Goal: Information Seeking & Learning: Learn about a topic

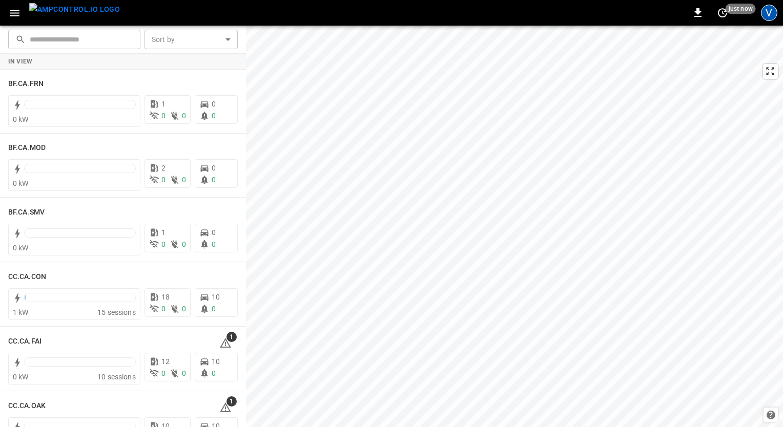
click at [767, 16] on div "V" at bounding box center [769, 13] width 16 height 16
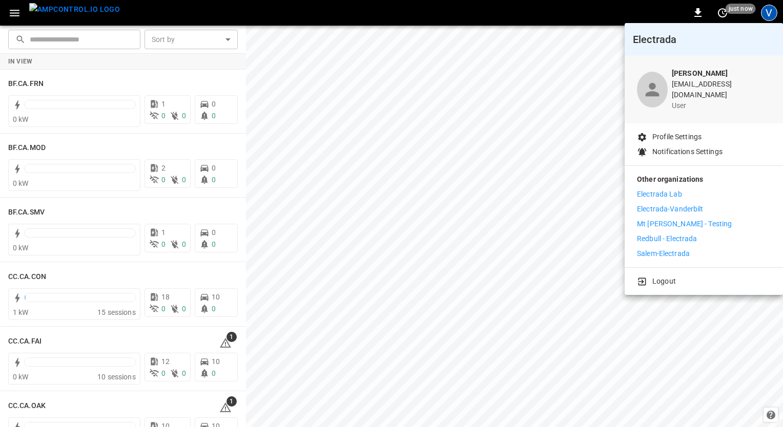
click at [658, 190] on p "Electrada Lab" at bounding box center [659, 194] width 45 height 11
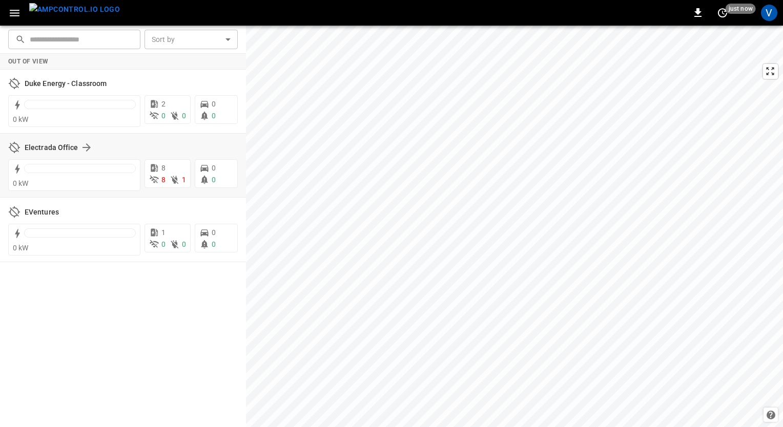
click at [42, 154] on div "Electrada Office" at bounding box center [123, 147] width 230 height 19
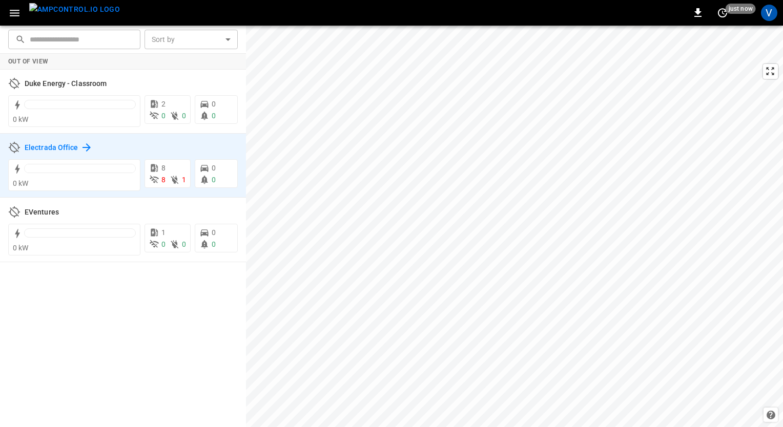
click at [51, 147] on h6 "Electrada Office" at bounding box center [52, 147] width 54 height 11
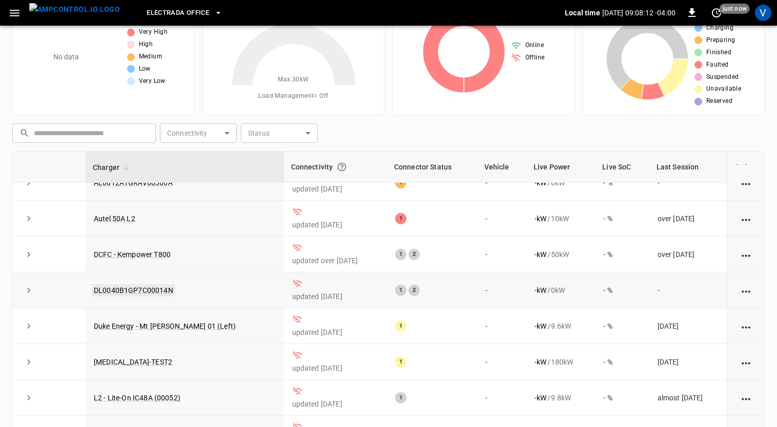
scroll to position [68, 0]
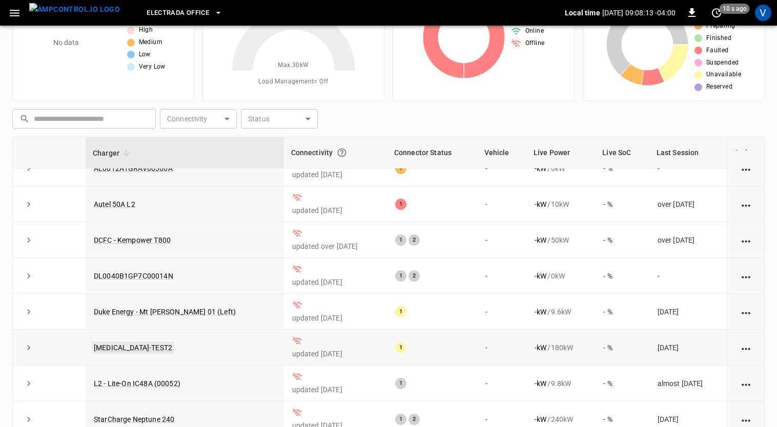
click at [123, 347] on link "HELIOX-TEST2" at bounding box center [133, 348] width 82 height 12
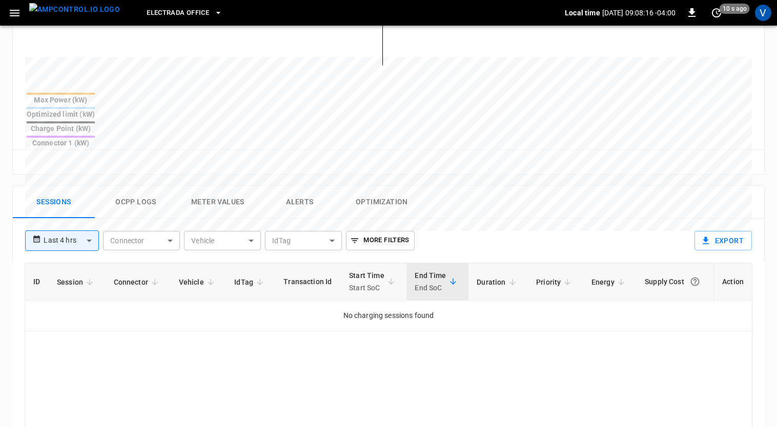
scroll to position [369, 0]
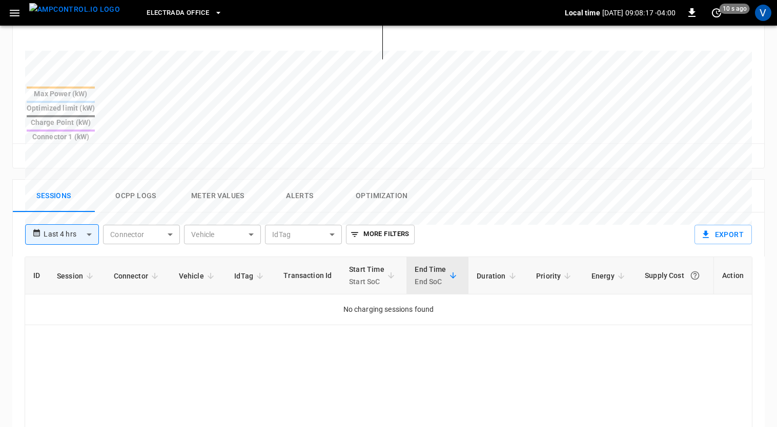
click at [143, 180] on button "Ocpp logs" at bounding box center [136, 196] width 82 height 33
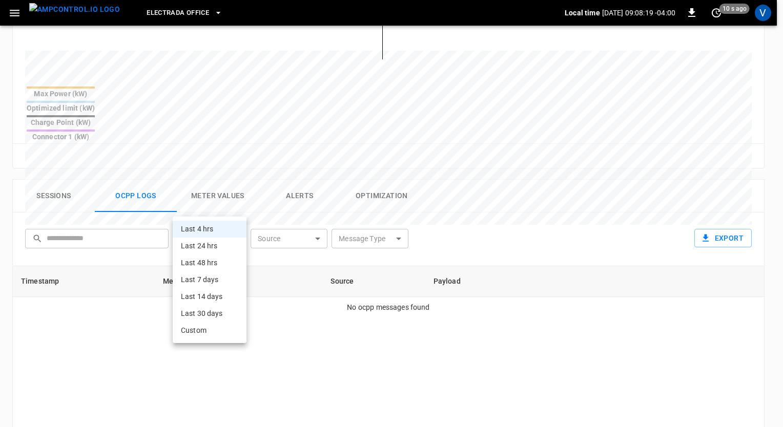
click at [232, 211] on body "**********" at bounding box center [391, 118] width 783 height 975
click at [203, 282] on li "Last 7 days" at bounding box center [210, 280] width 74 height 17
type input "**********"
type input "***"
type input "**********"
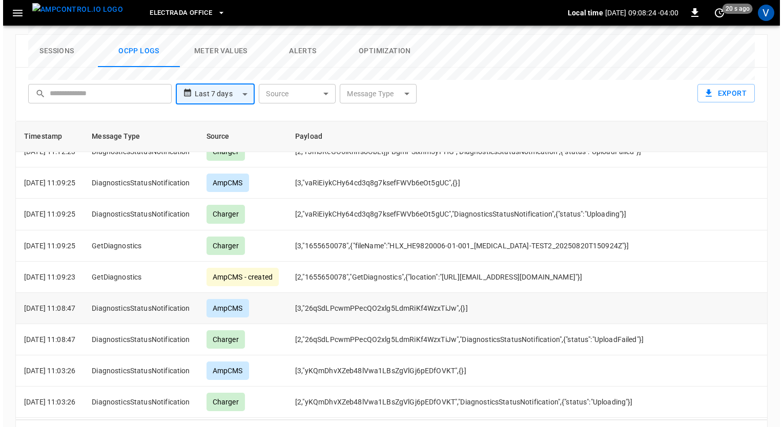
scroll to position [725, 0]
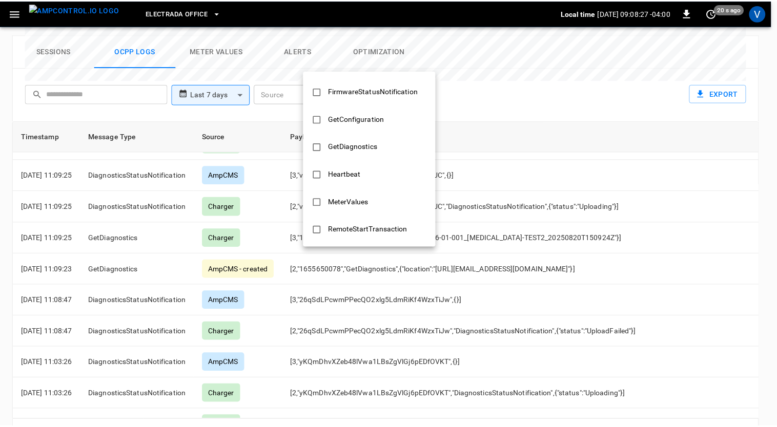
scroll to position [219, 0]
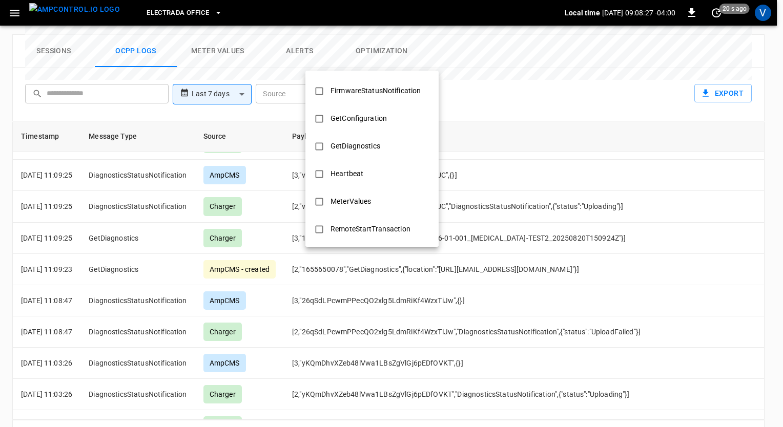
type input "**********"
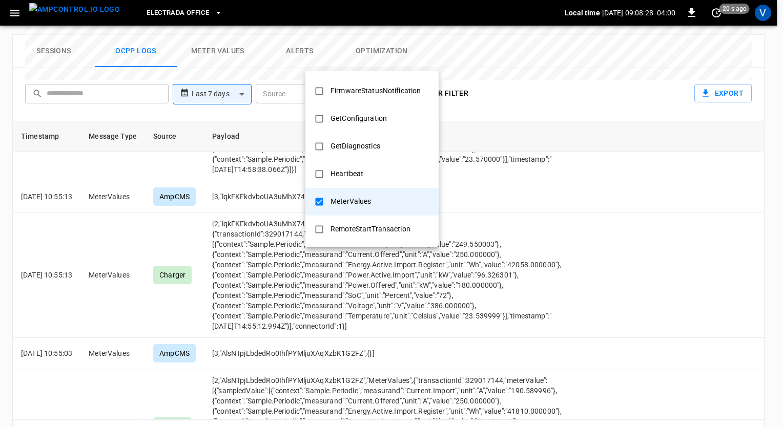
click at [490, 66] on div at bounding box center [391, 213] width 783 height 427
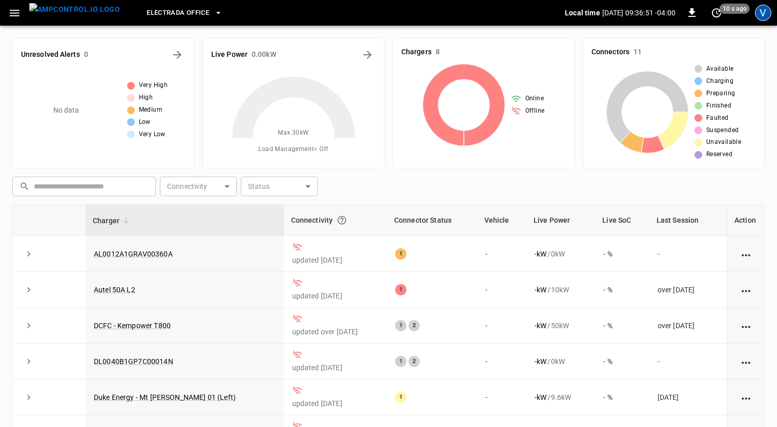
click at [760, 14] on div "V" at bounding box center [763, 13] width 16 height 16
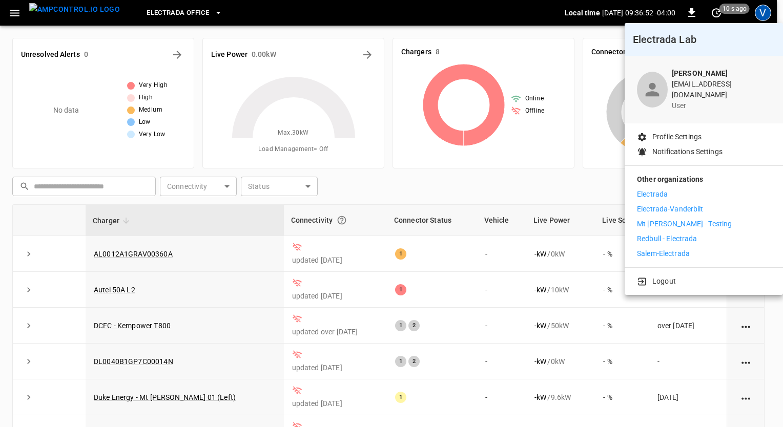
click at [652, 189] on p "Electrada" at bounding box center [652, 194] width 31 height 11
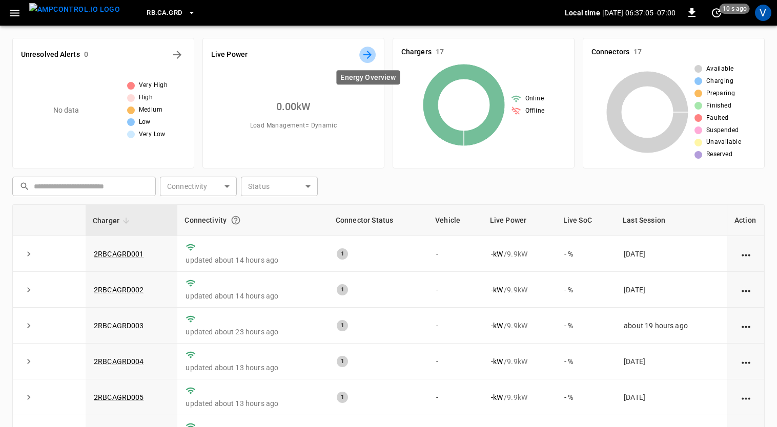
click at [372, 56] on icon "Energy Overview" at bounding box center [367, 55] width 12 height 12
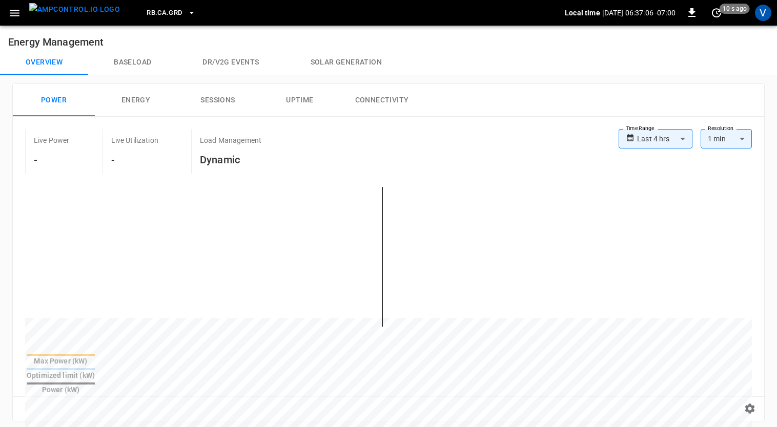
click at [658, 143] on body "**********" at bounding box center [388, 411] width 777 height 823
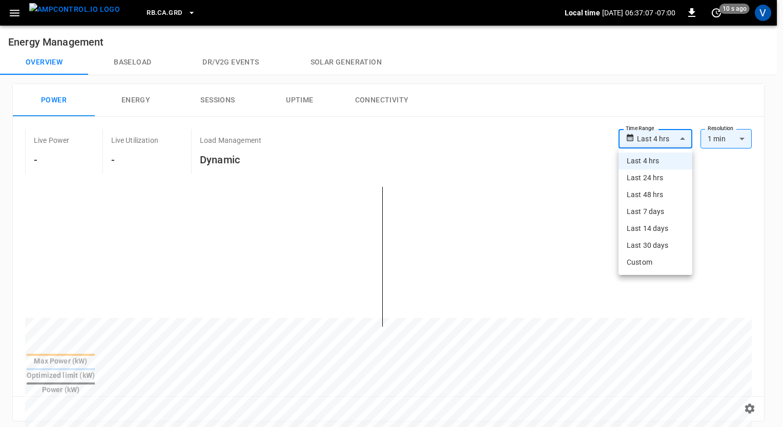
click at [645, 194] on li "Last 48 hrs" at bounding box center [655, 195] width 74 height 17
type input "**********"
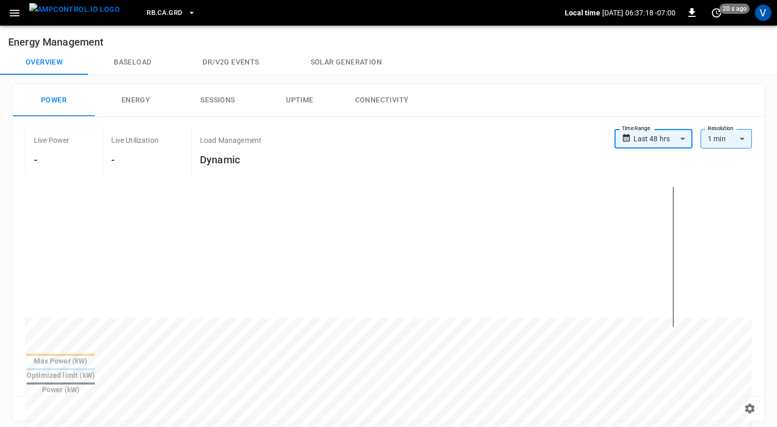
click at [157, 12] on span "RB.CA.GRD" at bounding box center [164, 13] width 35 height 12
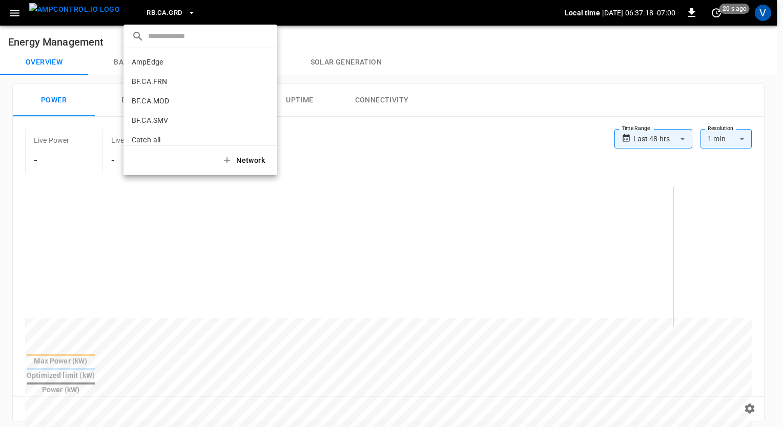
scroll to position [562, 0]
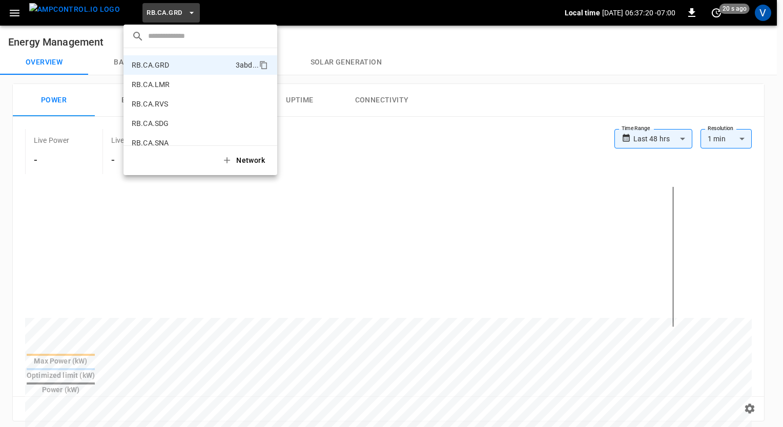
click at [16, 15] on div at bounding box center [391, 213] width 783 height 427
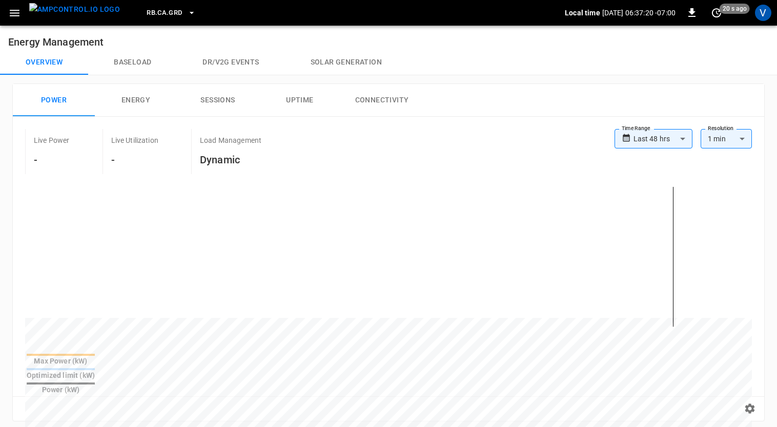
click at [16, 15] on icon "button" at bounding box center [15, 13] width 10 height 7
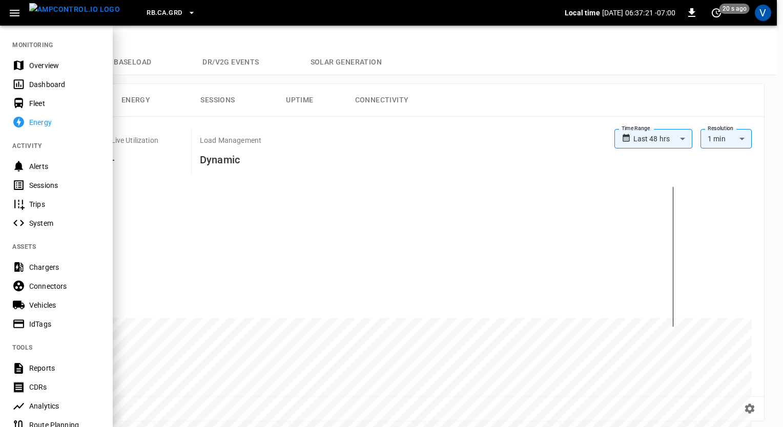
click at [46, 71] on div "Overview" at bounding box center [56, 65] width 113 height 19
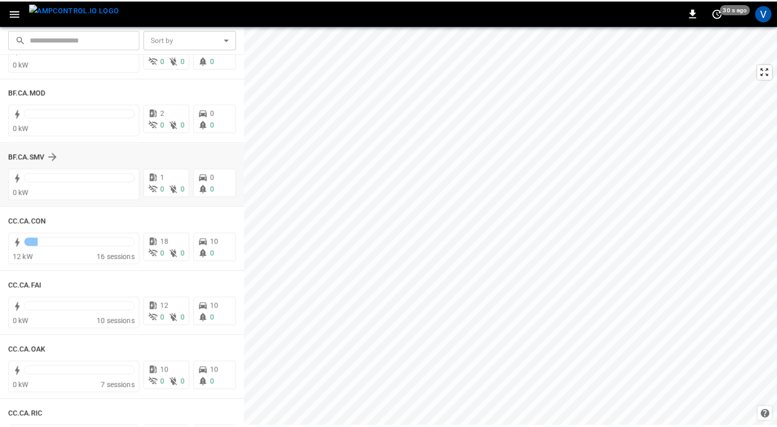
scroll to position [55, 0]
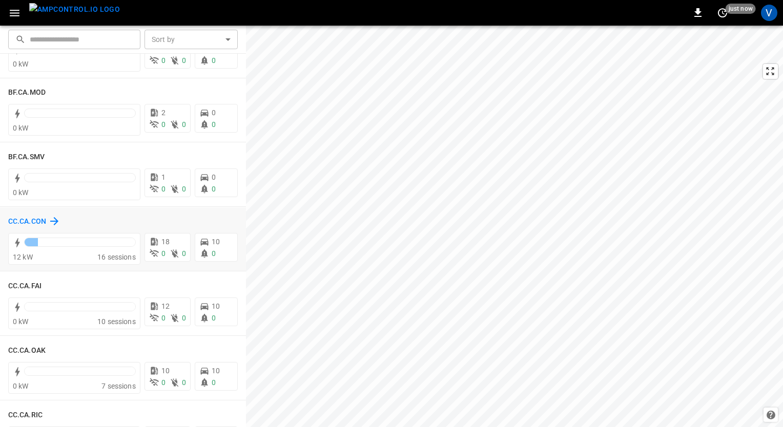
click at [33, 222] on h6 "CC.CA.CON" at bounding box center [27, 221] width 38 height 11
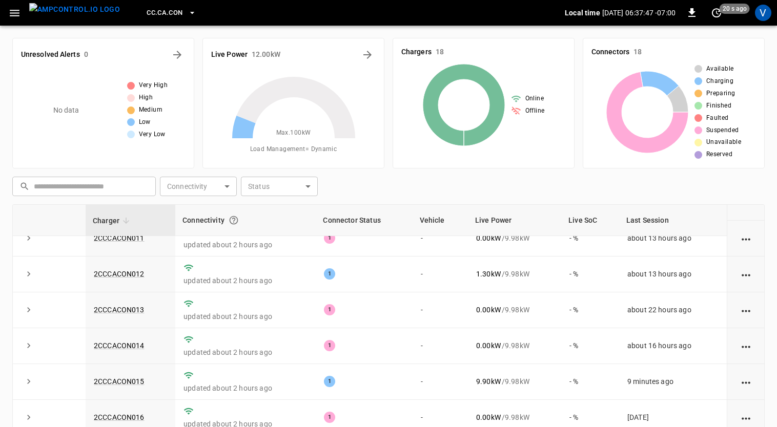
scroll to position [115, 0]
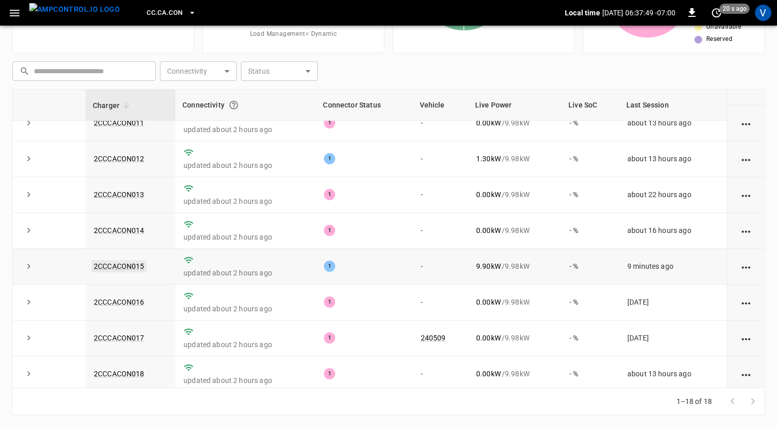
click at [137, 264] on link "2CCCACON015" at bounding box center [119, 266] width 55 height 12
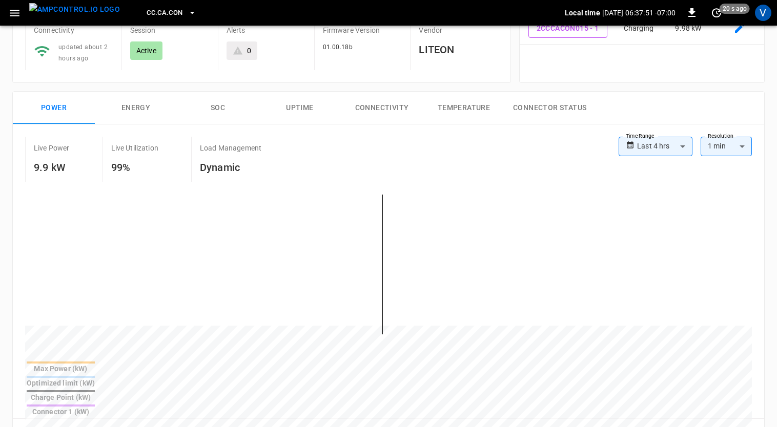
scroll to position [98, 0]
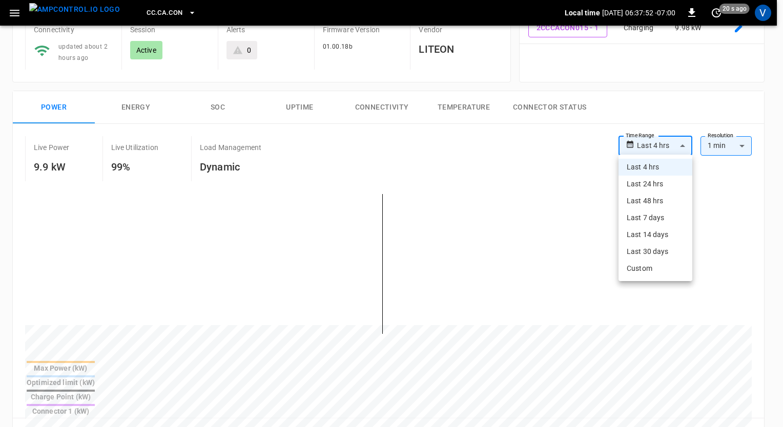
click at [662, 149] on body "**********" at bounding box center [391, 386] width 783 height 968
click at [651, 181] on li "Last 24 hrs" at bounding box center [655, 184] width 74 height 17
type input "**********"
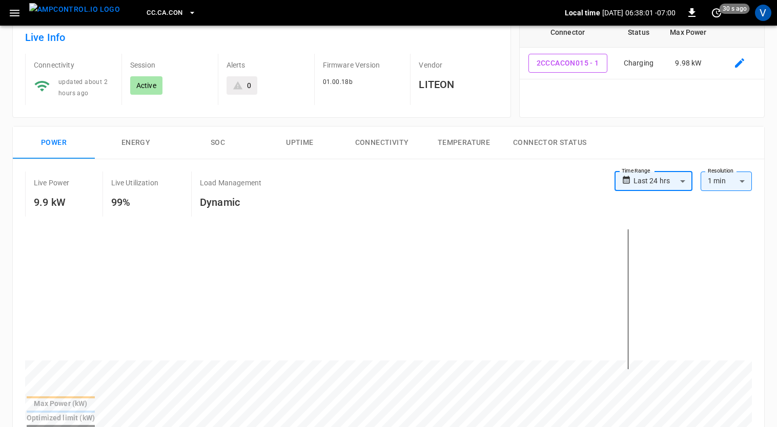
scroll to position [0, 0]
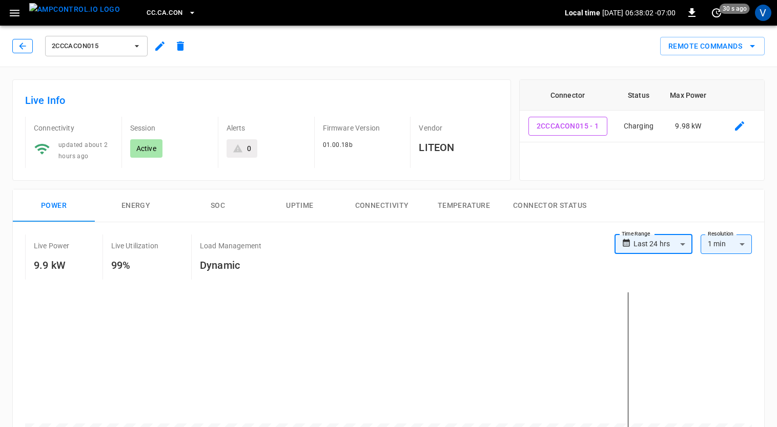
click at [22, 46] on icon "button" at bounding box center [22, 46] width 7 height 7
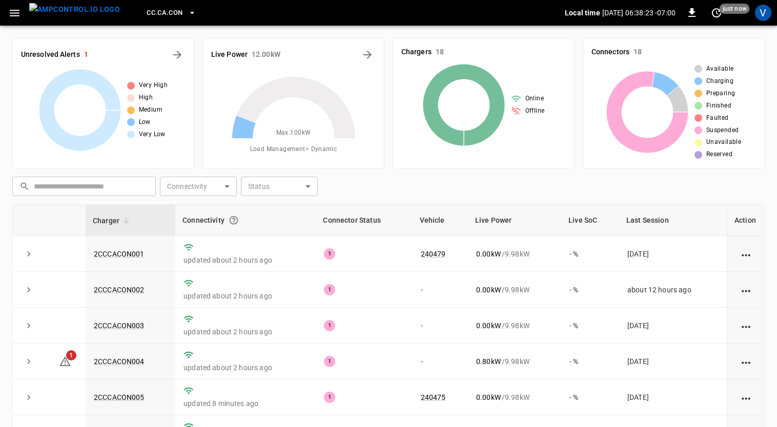
click at [148, 7] on span "CC.CA.CON" at bounding box center [165, 13] width 36 height 12
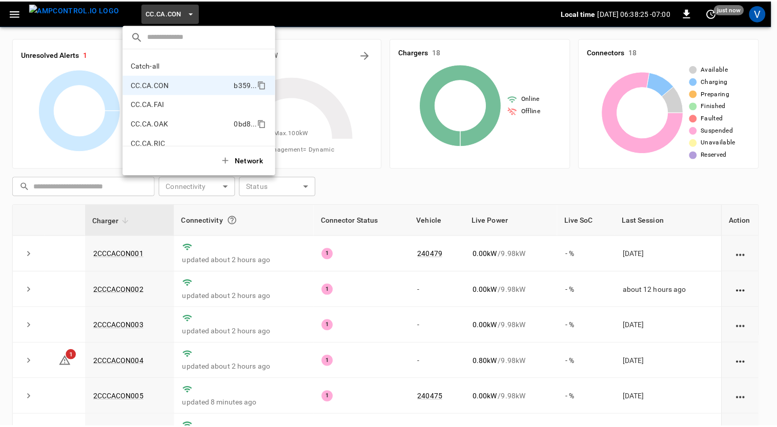
scroll to position [74, 0]
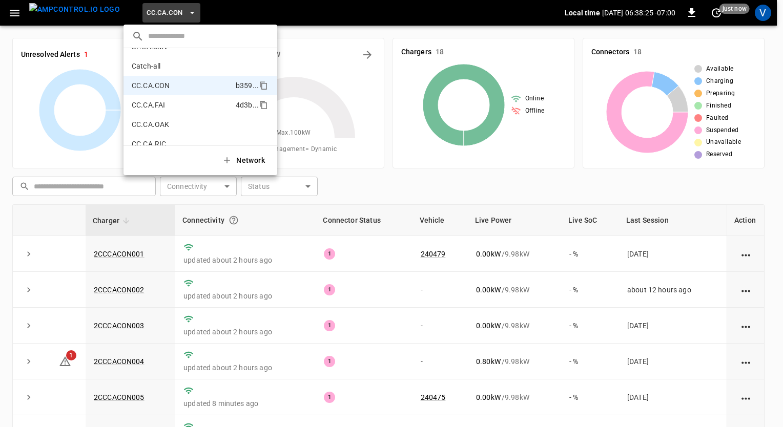
click at [164, 105] on p "CC.CA.FAI" at bounding box center [148, 105] width 33 height 10
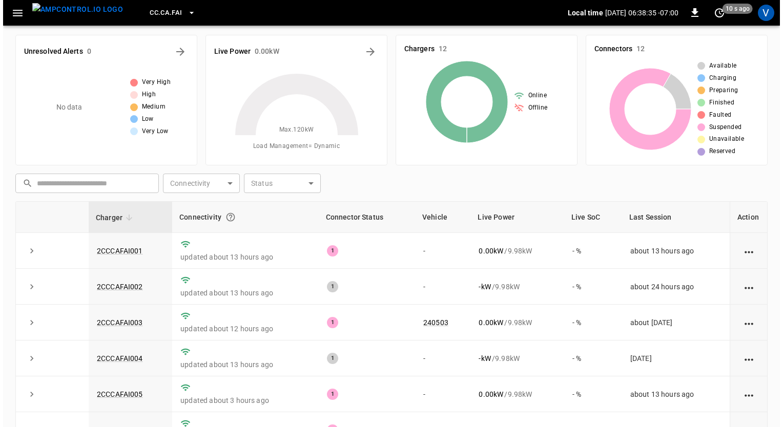
scroll to position [0, 0]
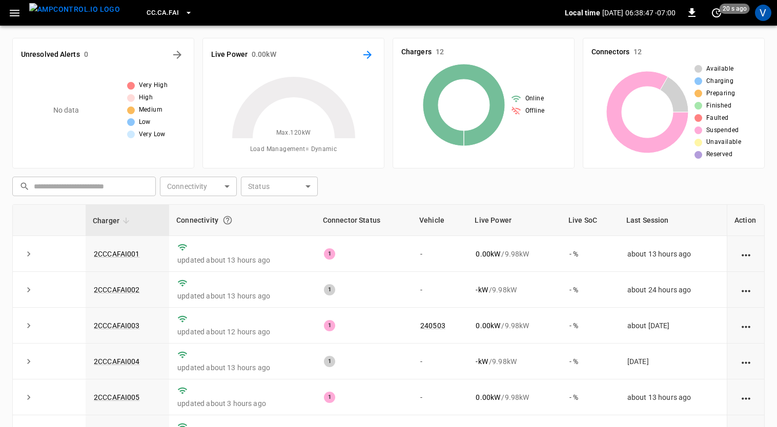
click at [366, 55] on icon "Energy Overview" at bounding box center [367, 55] width 8 height 8
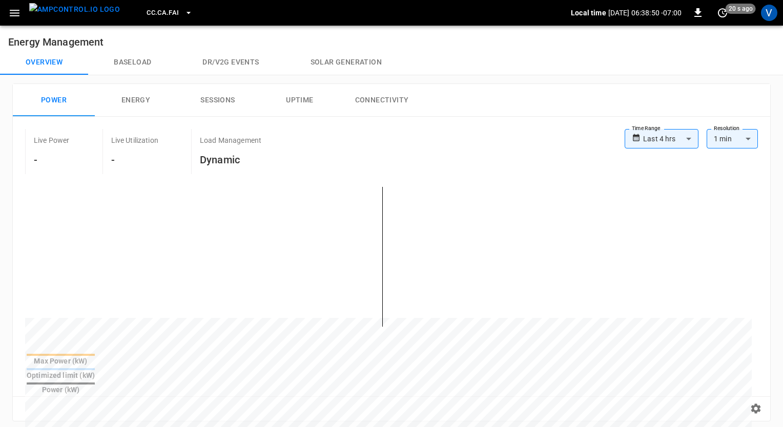
click at [648, 146] on body "**********" at bounding box center [391, 411] width 783 height 823
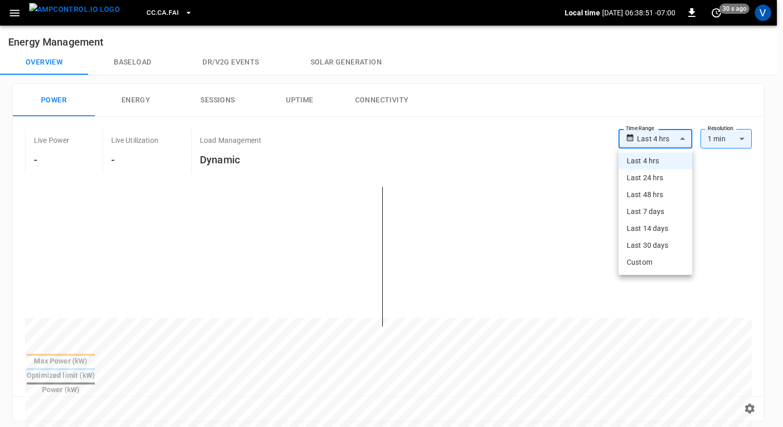
click at [639, 179] on li "Last 24 hrs" at bounding box center [655, 178] width 74 height 17
type input "**********"
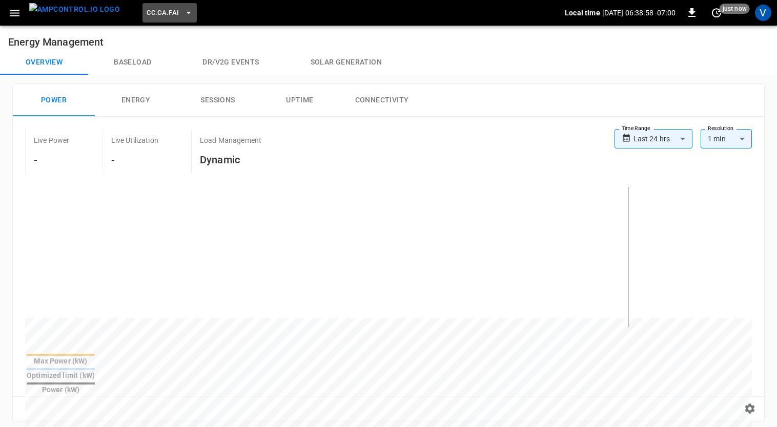
click at [155, 9] on span "CC.CA.FAI" at bounding box center [163, 13] width 32 height 12
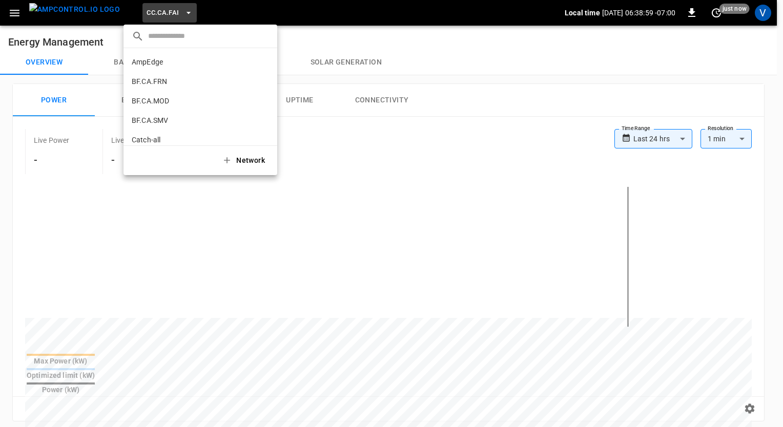
scroll to position [114, 0]
click at [158, 89] on p "CC.CA.OAK" at bounding box center [150, 84] width 37 height 10
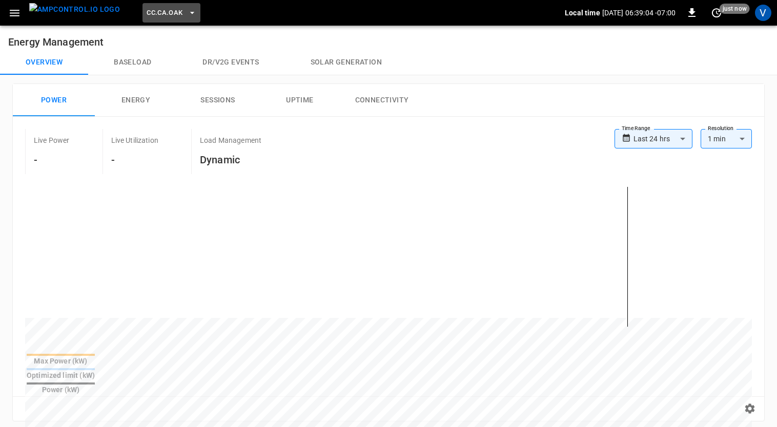
click at [187, 11] on icon "button" at bounding box center [192, 13] width 10 height 10
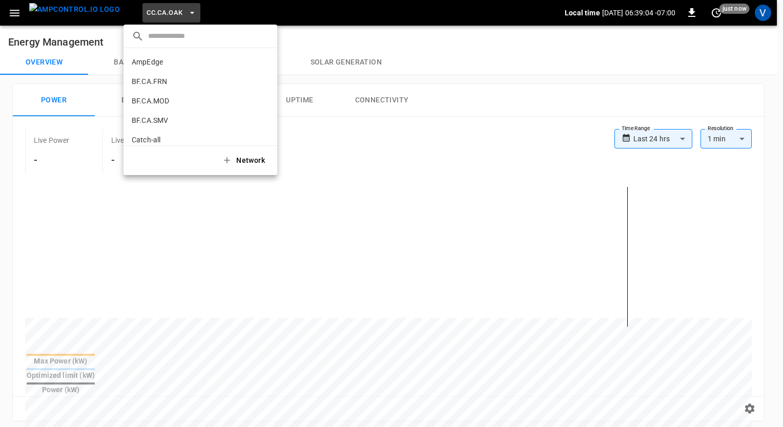
scroll to position [133, 0]
click at [155, 83] on p "CC.CA.RIC" at bounding box center [149, 84] width 34 height 10
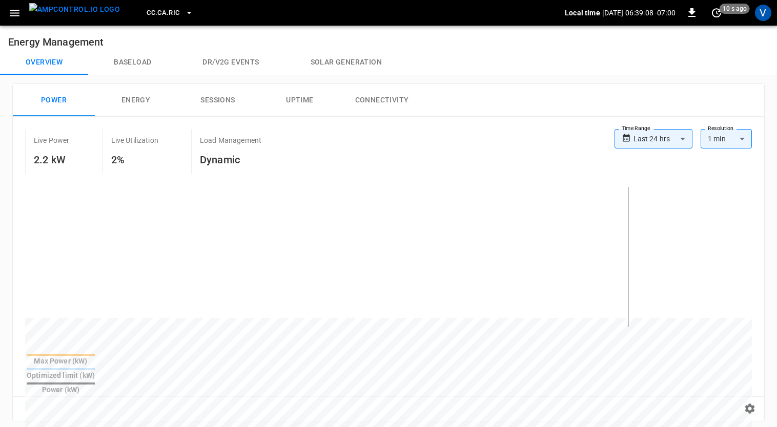
click at [153, 8] on span "CC.CA.RIC" at bounding box center [163, 13] width 33 height 12
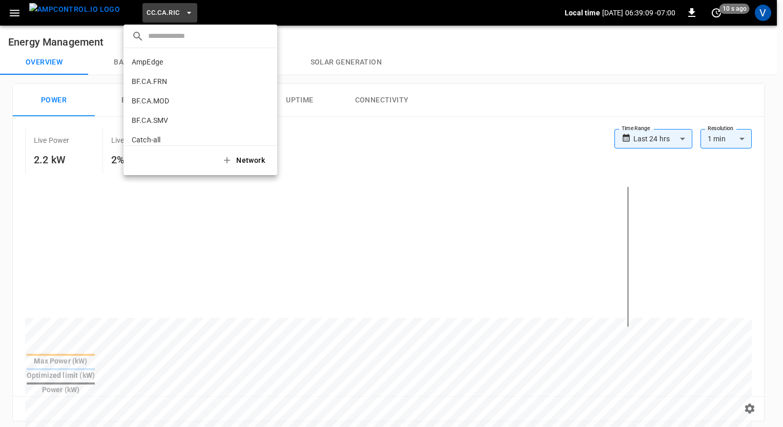
scroll to position [153, 0]
click at [157, 85] on p "CC.CA.SFF" at bounding box center [149, 84] width 35 height 10
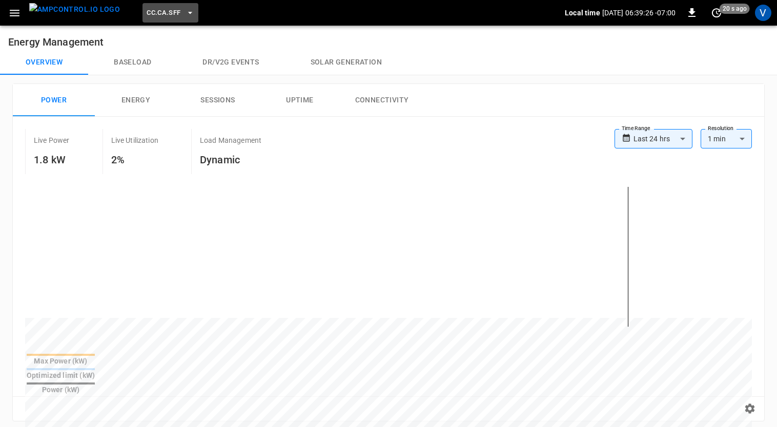
click at [160, 17] on span "CC.CA.SFF" at bounding box center [164, 13] width 34 height 12
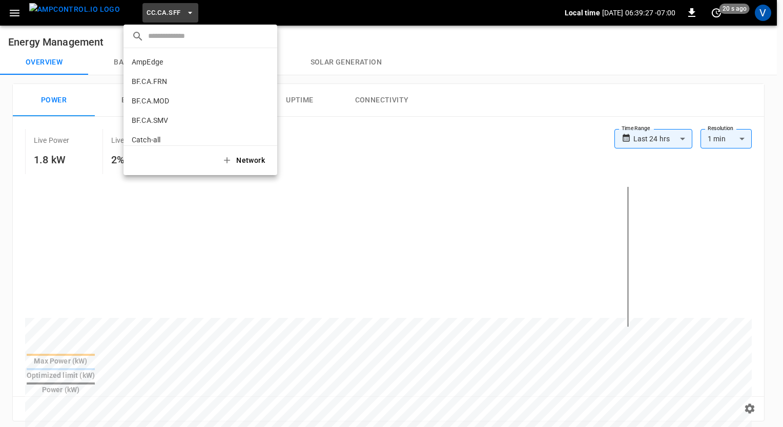
scroll to position [172, 0]
click at [142, 85] on p "CC.CA.SJO" at bounding box center [150, 84] width 36 height 10
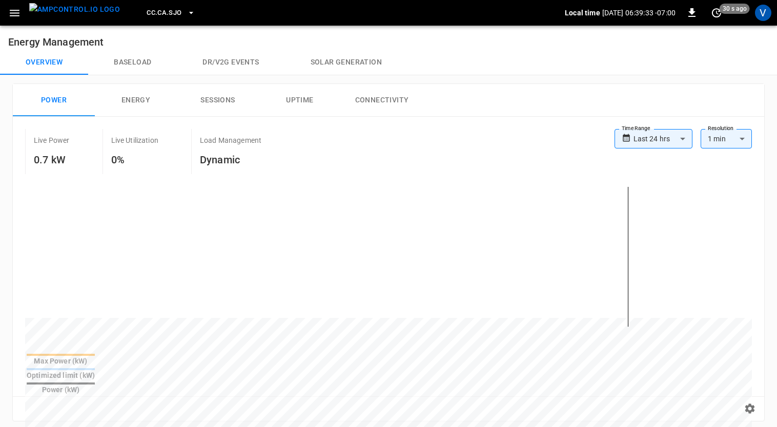
click at [150, 7] on span "CC.CA.SJO" at bounding box center [164, 13] width 35 height 12
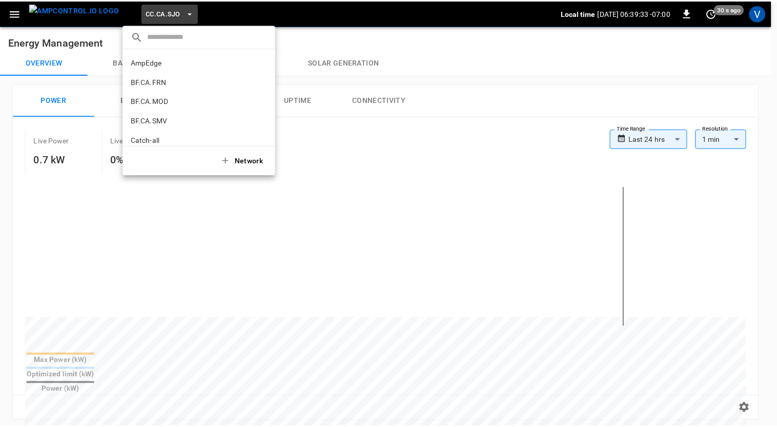
scroll to position [192, 0]
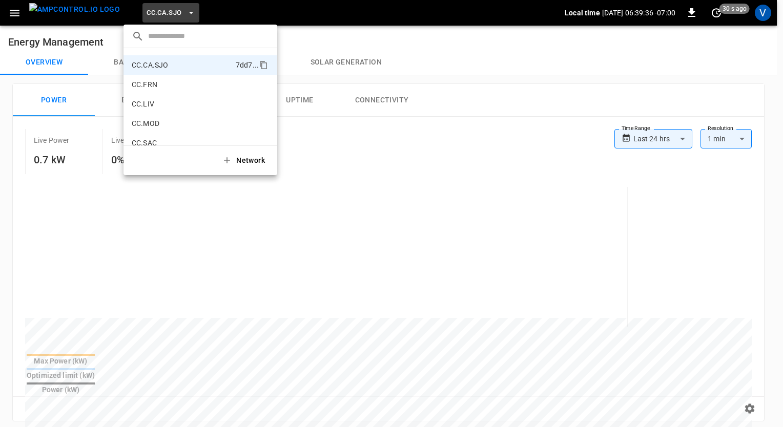
click at [340, 150] on div at bounding box center [391, 213] width 783 height 427
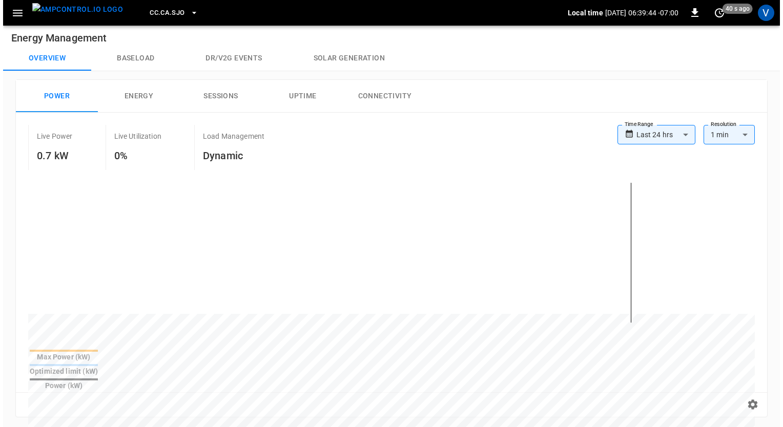
scroll to position [0, 0]
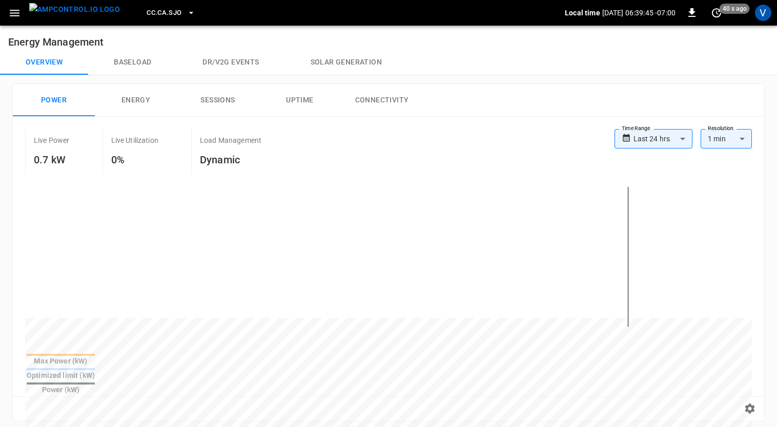
click at [186, 13] on icon "button" at bounding box center [191, 13] width 10 height 10
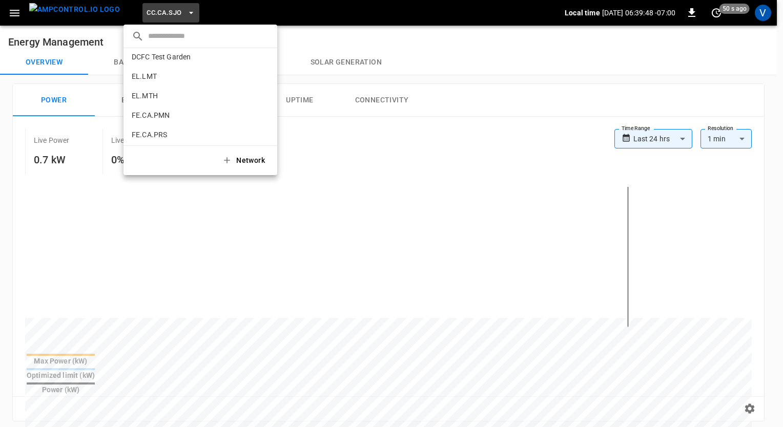
scroll to position [317, 0]
